Goal: Navigation & Orientation: Find specific page/section

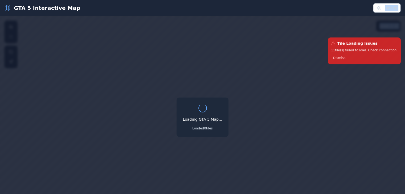
drag, startPoint x: 171, startPoint y: 55, endPoint x: 109, endPoint y: -23, distance: 100.1
click at [109, 0] on html "GTA 5 Interactive Map Debug Zoom: 2.0 100 m Loading GTA 5 Map... Loaded 0 tiles…" at bounding box center [202, 109] width 405 height 218
